Goal: Transaction & Acquisition: Purchase product/service

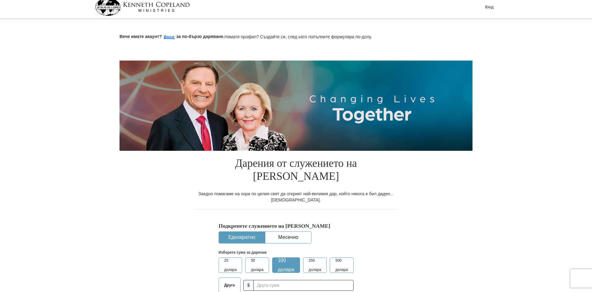
scroll to position [93, 0]
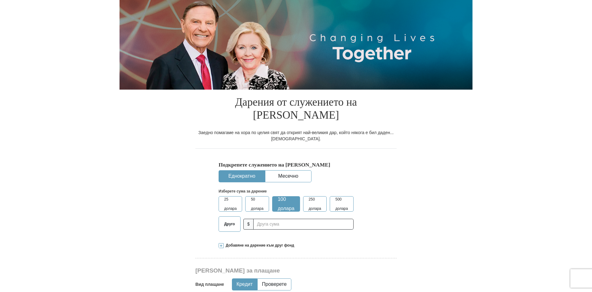
click at [222, 207] on span "25 долара" at bounding box center [230, 204] width 19 height 19
click at [0, 0] on input "25 долара" at bounding box center [0, 0] width 0 height 0
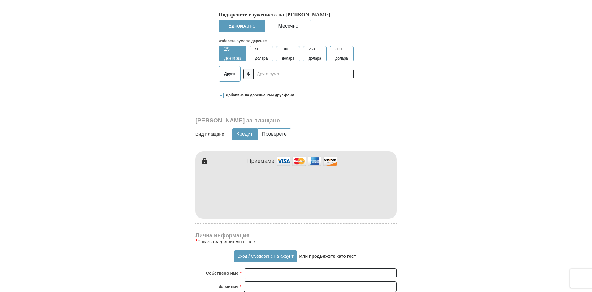
scroll to position [248, 0]
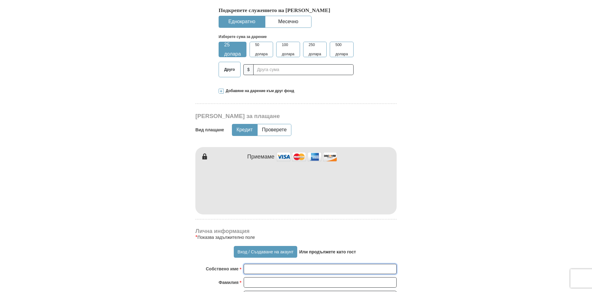
click at [258, 274] on input "Собствено име *" at bounding box center [319, 269] width 153 height 11
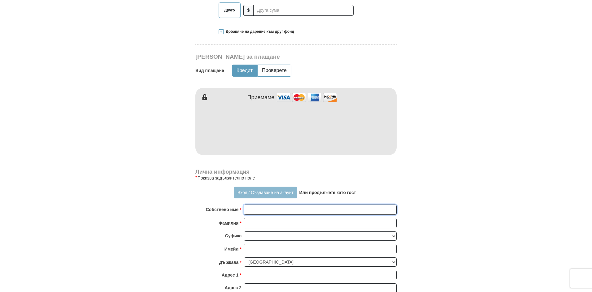
scroll to position [309, 0]
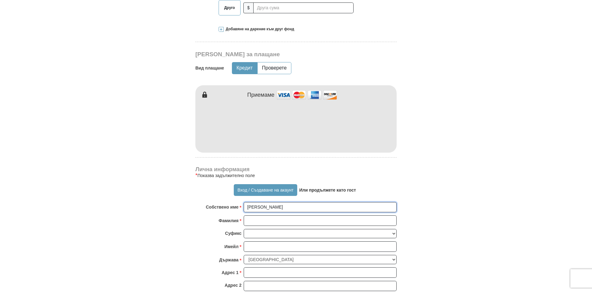
type input "[PERSON_NAME]"
click at [249, 219] on input "Фамилия *" at bounding box center [319, 221] width 153 height 11
type input "[PERSON_NAME]"
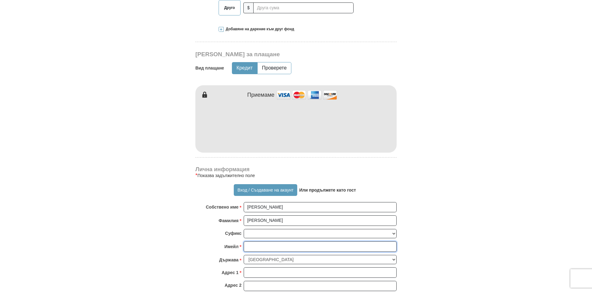
click at [255, 247] on input "Имейл *" at bounding box center [319, 247] width 153 height 11
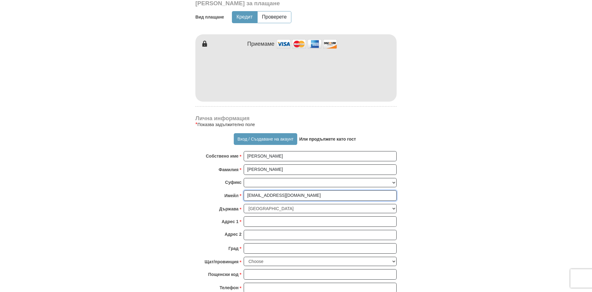
scroll to position [371, 0]
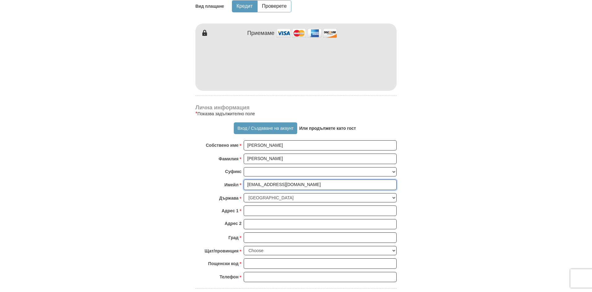
type input "[EMAIL_ADDRESS][DOMAIN_NAME]"
click at [255, 213] on input "Адрес 1 *" at bounding box center [319, 211] width 153 height 11
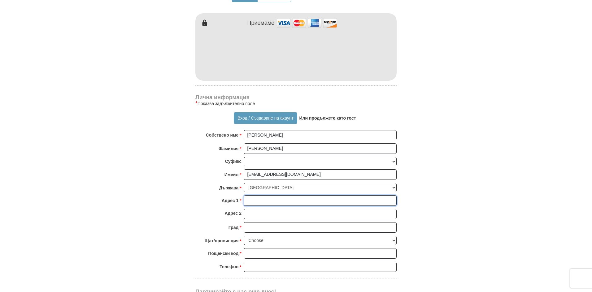
scroll to position [386, 0]
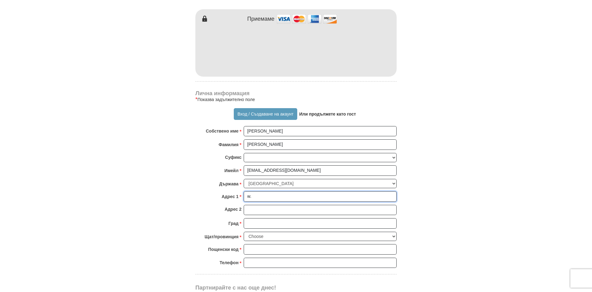
type input "w"
type input "ул."
click at [265, 222] on input "Град *" at bounding box center [319, 223] width 153 height 11
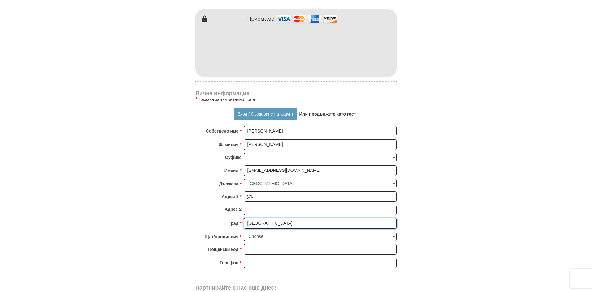
type input "[GEOGRAPHIC_DATA]"
click at [263, 253] on input "Пощенски код *" at bounding box center [319, 249] width 153 height 11
type input "4000"
click at [278, 265] on input "Телефон * *" at bounding box center [319, 263] width 153 height 11
type input "0894 683848"
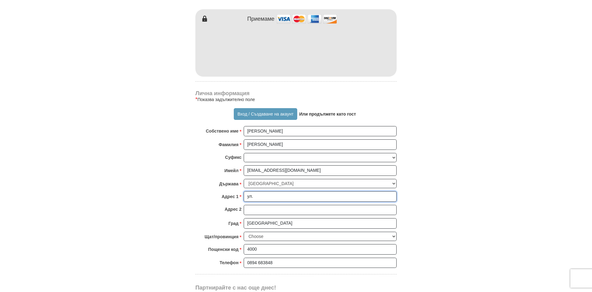
click at [262, 199] on input "ул." at bounding box center [319, 197] width 153 height 11
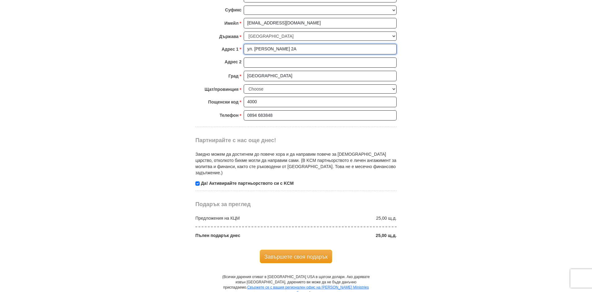
scroll to position [540, 0]
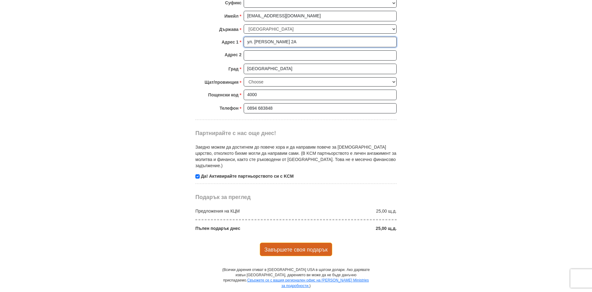
type input "ул. [PERSON_NAME] 2А"
click at [310, 247] on font "Завършете своя подарък" at bounding box center [295, 250] width 63 height 6
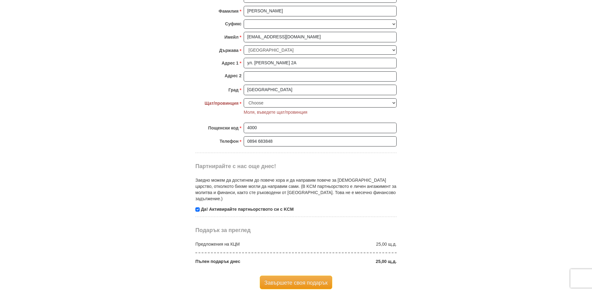
scroll to position [519, 0]
click at [264, 104] on select "Choose [US_STATE] [US_STATE] [US_STATE] [US_STATE] [US_STATE] Armed Forces Amer…" at bounding box center [319, 104] width 153 height 10
click at [275, 102] on select "Choose [US_STATE] [US_STATE] [US_STATE] [US_STATE] [US_STATE] Armed Forces Amer…" at bounding box center [319, 104] width 153 height 10
click at [543, 234] on body "Изглежда, че се намирате извън [GEOGRAPHIC_DATA]. Кликнете тук, за да дарите на…" at bounding box center [296, 182] width 592 height 1402
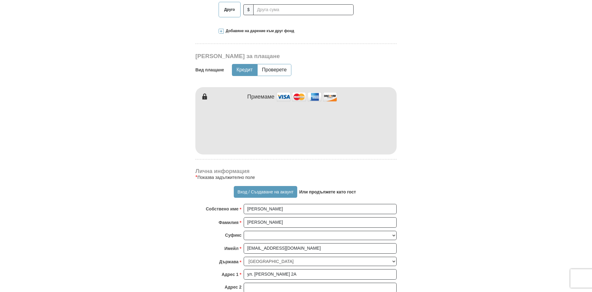
scroll to position [302, 0]
